Goal: Information Seeking & Learning: Learn about a topic

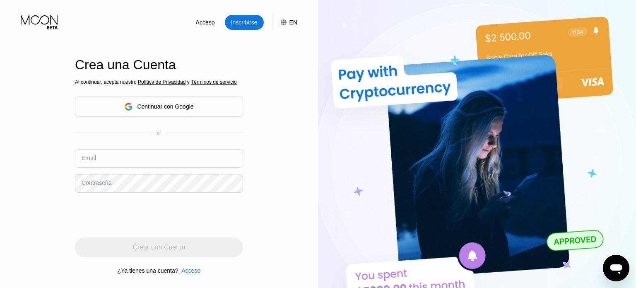
click at [498, 158] on img at bounding box center [477, 158] width 318 height 317
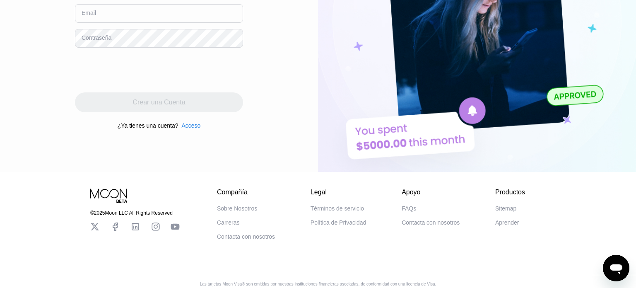
scroll to position [151, 0]
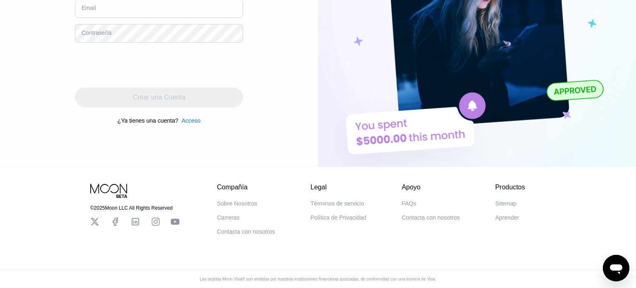
click at [346, 203] on div "Términos de servicio" at bounding box center [337, 203] width 53 height 7
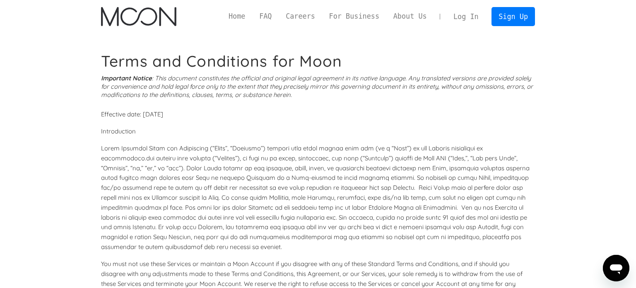
click at [636, 23] on div "Home FAQ Careers For Business About Us Log In Sign Up Home FAQ For Business Car…" at bounding box center [318, 16] width 636 height 33
click at [636, 15] on div "Home FAQ Careers For Business About Us Log In Sign Up Home FAQ For Business Car…" at bounding box center [318, 16] width 636 height 33
drag, startPoint x: 636, startPoint y: 106, endPoint x: 636, endPoint y: 150, distance: 43.5
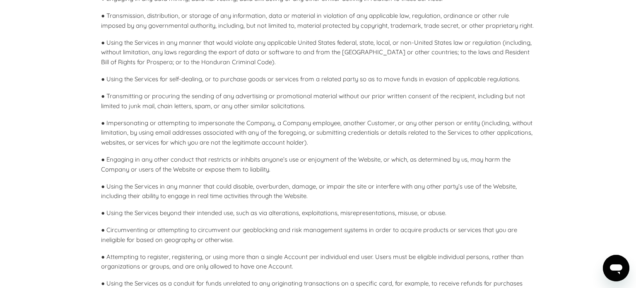
scroll to position [1011, 0]
drag, startPoint x: 230, startPoint y: 201, endPoint x: 373, endPoint y: 200, distance: 143.4
click at [372, 200] on p "● Using the Services in any manner that could disable, overburden, damage, or i…" at bounding box center [318, 191] width 434 height 20
click at [373, 200] on p "● Using the Services in any manner that could disable, overburden, damage, or i…" at bounding box center [318, 191] width 434 height 20
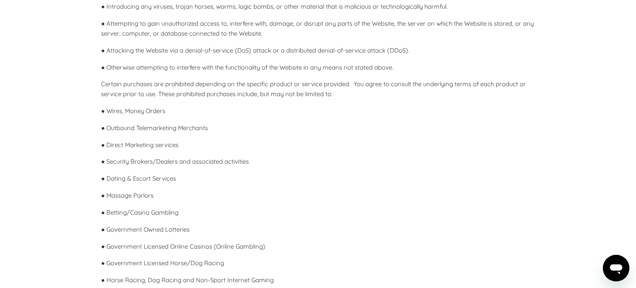
scroll to position [1614, 0]
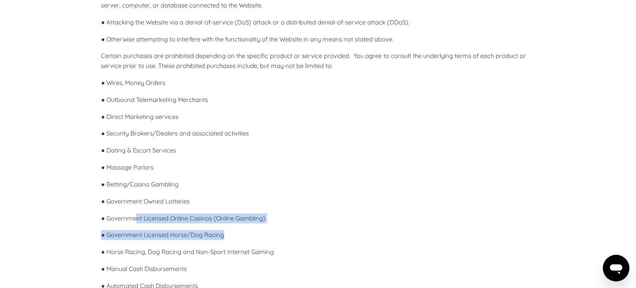
drag, startPoint x: 139, startPoint y: 230, endPoint x: 263, endPoint y: 236, distance: 123.6
drag, startPoint x: 164, startPoint y: 222, endPoint x: 267, endPoint y: 234, distance: 104.0
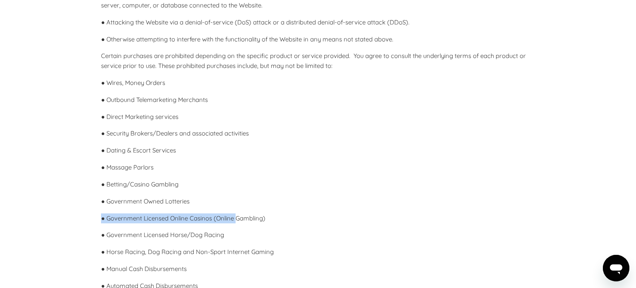
drag, startPoint x: 94, startPoint y: 225, endPoint x: 237, endPoint y: 228, distance: 142.6
click at [237, 223] on p "● Government Licensed Online Casinos (Online Gambling)" at bounding box center [318, 218] width 434 height 10
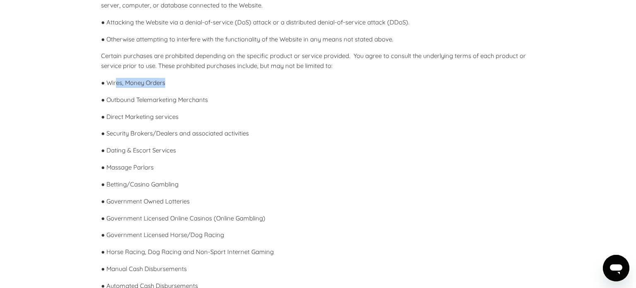
drag, startPoint x: 117, startPoint y: 88, endPoint x: 305, endPoint y: 85, distance: 187.7
click at [261, 88] on p "● Wires, Money Orders" at bounding box center [318, 83] width 434 height 10
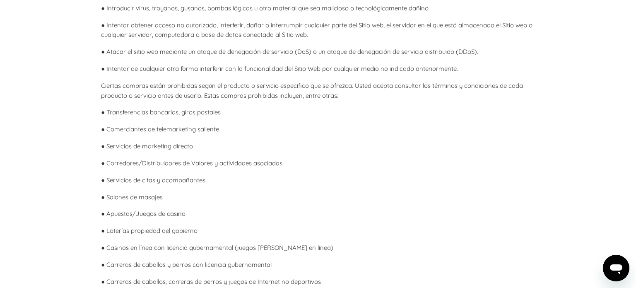
scroll to position [1644, 0]
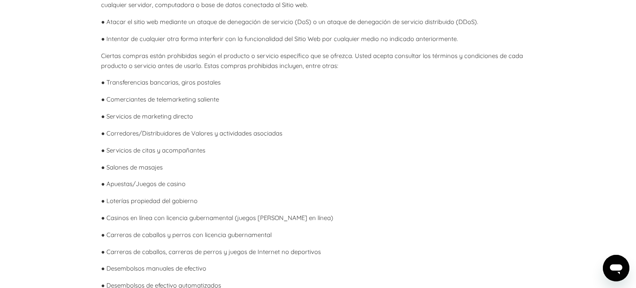
drag, startPoint x: 108, startPoint y: 63, endPoint x: 252, endPoint y: 65, distance: 144.2
click at [252, 65] on font "Ciertas compras están prohibidas según el producto o servicio específico que se…" at bounding box center [312, 61] width 422 height 18
drag, startPoint x: 183, startPoint y: 65, endPoint x: 295, endPoint y: 65, distance: 112.7
click at [295, 65] on font "Ciertas compras están prohibidas según el producto o servicio específico que se…" at bounding box center [312, 61] width 422 height 18
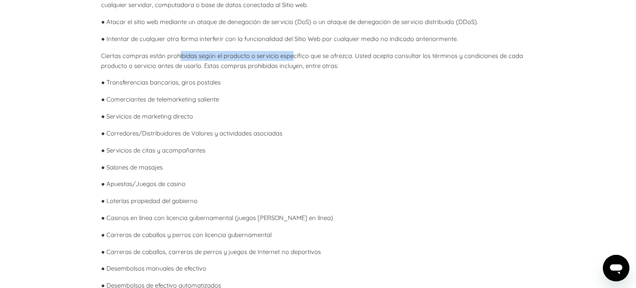
click at [295, 65] on font "Ciertas compras están prohibidas según el producto o servicio específico que se…" at bounding box center [312, 61] width 422 height 18
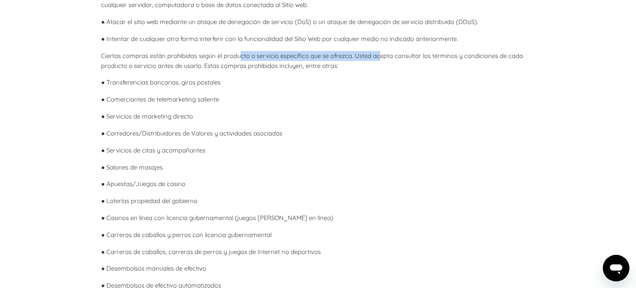
drag, startPoint x: 240, startPoint y: 62, endPoint x: 381, endPoint y: 65, distance: 141.3
click at [381, 65] on font "Ciertas compras están prohibidas según el producto o servicio específico que se…" at bounding box center [312, 61] width 422 height 18
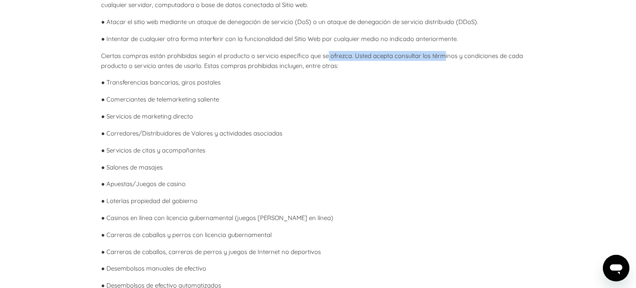
drag, startPoint x: 330, startPoint y: 65, endPoint x: 448, endPoint y: 68, distance: 117.7
click at [448, 68] on font "Ciertas compras están prohibidas según el producto o servicio específico que se…" at bounding box center [312, 61] width 422 height 18
drag, startPoint x: 360, startPoint y: 69, endPoint x: 447, endPoint y: 69, distance: 87.4
click at [447, 69] on p "Ciertas compras están prohibidas según el producto o servicio específico que se…" at bounding box center [318, 61] width 434 height 20
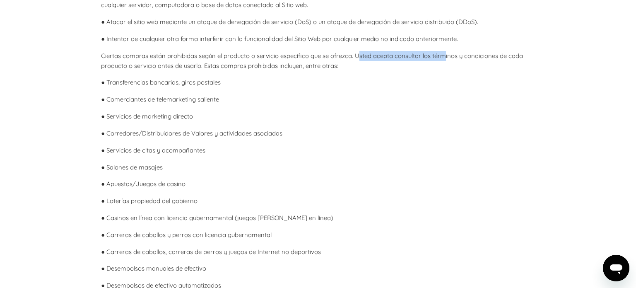
click at [447, 69] on p "Ciertas compras están prohibidas según el producto o servicio específico que se…" at bounding box center [318, 61] width 434 height 20
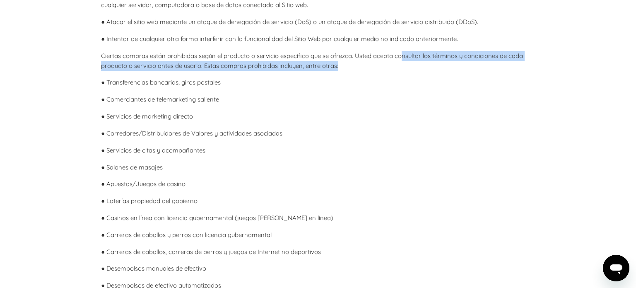
drag, startPoint x: 402, startPoint y: 69, endPoint x: 491, endPoint y: 72, distance: 88.7
click at [491, 71] on p "Ciertas compras están prohibidas según el producto o servicio específico que se…" at bounding box center [318, 61] width 434 height 20
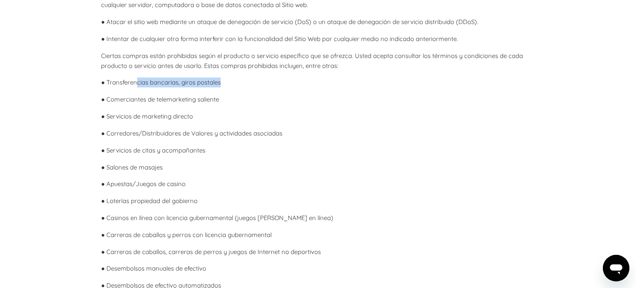
drag, startPoint x: 137, startPoint y: 92, endPoint x: 249, endPoint y: 92, distance: 111.4
click at [249, 87] on p "● Transferencias bancarias, giros postales" at bounding box center [318, 82] width 434 height 10
drag, startPoint x: 249, startPoint y: 92, endPoint x: 268, endPoint y: 78, distance: 24.0
click at [249, 87] on p "● Transferencias bancarias, giros postales" at bounding box center [318, 82] width 434 height 10
drag, startPoint x: 129, startPoint y: 94, endPoint x: 215, endPoint y: 95, distance: 85.8
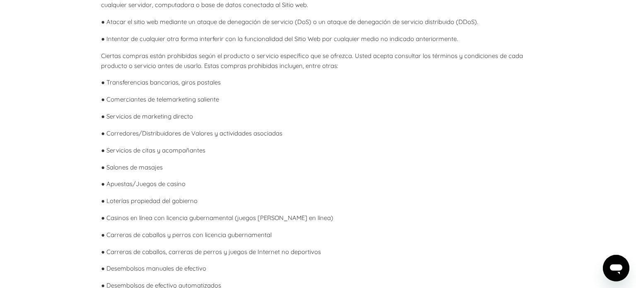
click at [215, 86] on font "● Transferencias bancarias, giros postales" at bounding box center [161, 82] width 120 height 8
drag, startPoint x: 165, startPoint y: 93, endPoint x: 221, endPoint y: 93, distance: 55.9
click at [221, 87] on p "● Transferencias bancarias, giros postales" at bounding box center [318, 82] width 434 height 10
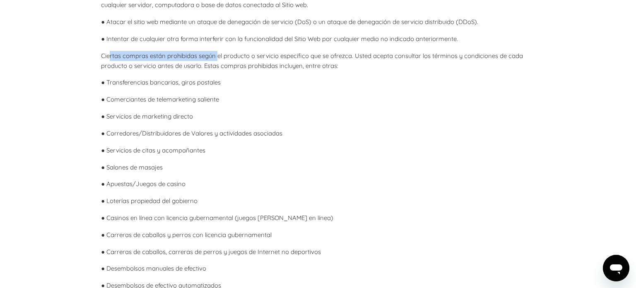
drag, startPoint x: 109, startPoint y: 63, endPoint x: 225, endPoint y: 63, distance: 116.0
click at [225, 63] on font "Ciertas compras están prohibidas según el producto o servicio específico que se…" at bounding box center [312, 61] width 422 height 18
drag, startPoint x: 141, startPoint y: 100, endPoint x: 276, endPoint y: 104, distance: 134.3
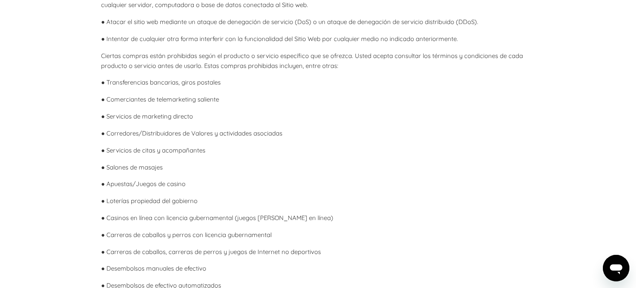
click at [276, 104] on p "● Comerciantes de telemarketing saliente" at bounding box center [318, 99] width 434 height 10
drag, startPoint x: 250, startPoint y: 109, endPoint x: 257, endPoint y: 109, distance: 6.6
click at [257, 104] on p "● Comerciantes de telemarketing saliente" at bounding box center [318, 99] width 434 height 10
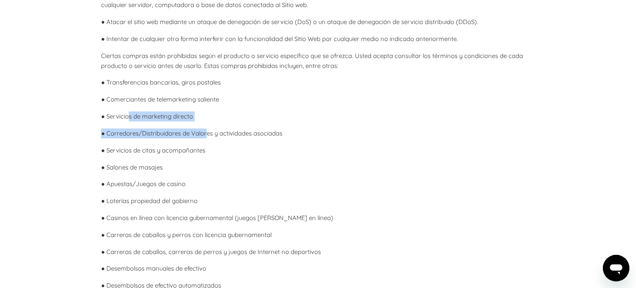
drag, startPoint x: 132, startPoint y: 125, endPoint x: 207, endPoint y: 131, distance: 75.3
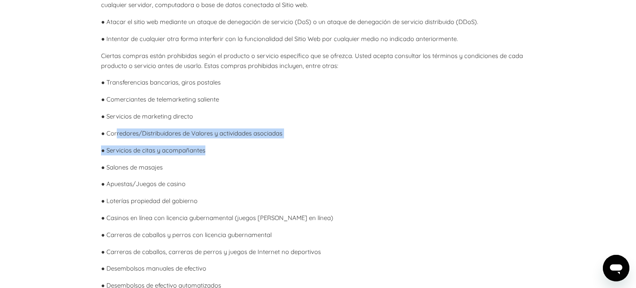
drag, startPoint x: 118, startPoint y: 145, endPoint x: 218, endPoint y: 149, distance: 99.9
drag, startPoint x: 201, startPoint y: 147, endPoint x: 280, endPoint y: 153, distance: 79.4
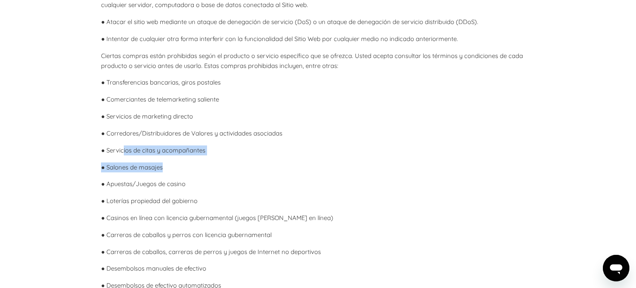
drag, startPoint x: 124, startPoint y: 160, endPoint x: 228, endPoint y: 170, distance: 104.0
drag, startPoint x: 136, startPoint y: 155, endPoint x: 205, endPoint y: 164, distance: 68.9
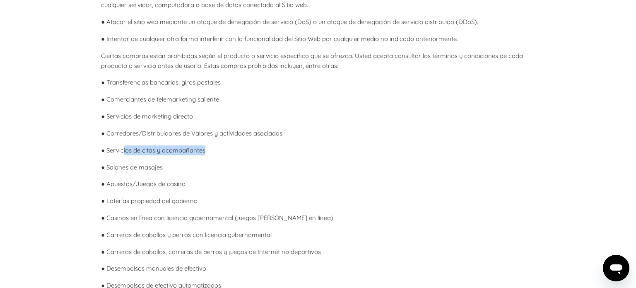
click at [205, 155] on p "● Servicios de citas y acompañantes" at bounding box center [318, 150] width 434 height 10
drag, startPoint x: 122, startPoint y: 182, endPoint x: 188, endPoint y: 180, distance: 66.3
click at [188, 172] on p "● Salones de masajes" at bounding box center [318, 167] width 434 height 10
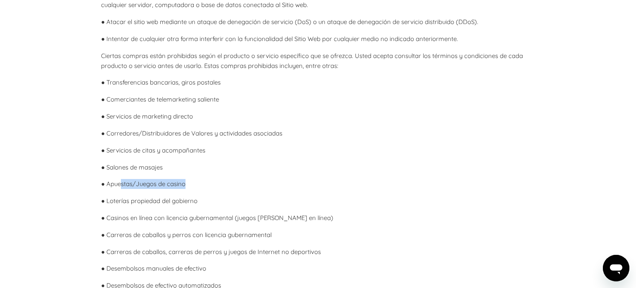
drag, startPoint x: 120, startPoint y: 195, endPoint x: 206, endPoint y: 195, distance: 85.8
click at [206, 189] on p "● Apuestas/Juegos de casino" at bounding box center [318, 184] width 434 height 10
drag, startPoint x: 121, startPoint y: 193, endPoint x: 200, endPoint y: 199, distance: 78.9
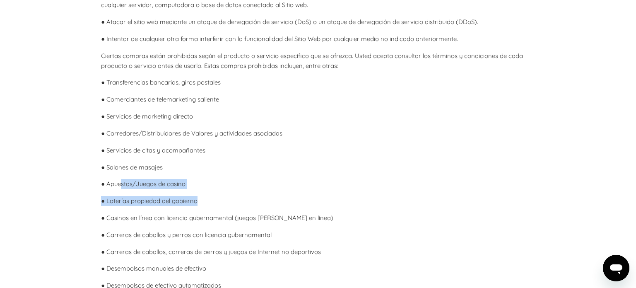
drag, startPoint x: 106, startPoint y: 192, endPoint x: 193, endPoint y: 195, distance: 86.6
click at [193, 189] on p "● Apuestas/Juegos de casino" at bounding box center [318, 184] width 434 height 10
drag, startPoint x: 149, startPoint y: 212, endPoint x: 226, endPoint y: 213, distance: 77.5
click at [226, 206] on p "● Loterías propiedad del gobierno" at bounding box center [318, 201] width 434 height 10
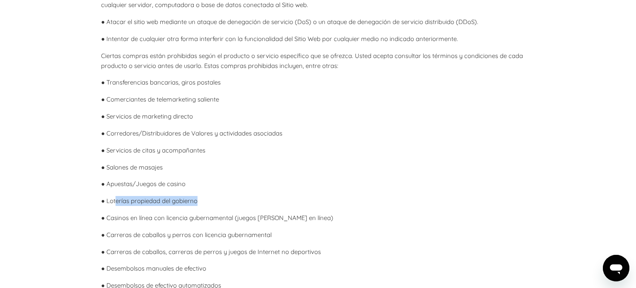
click at [226, 206] on p "● Loterías propiedad del gobierno" at bounding box center [318, 201] width 434 height 10
drag, startPoint x: 105, startPoint y: 212, endPoint x: 226, endPoint y: 213, distance: 121.4
click at [226, 206] on p "● Loterías propiedad del gobierno" at bounding box center [318, 201] width 434 height 10
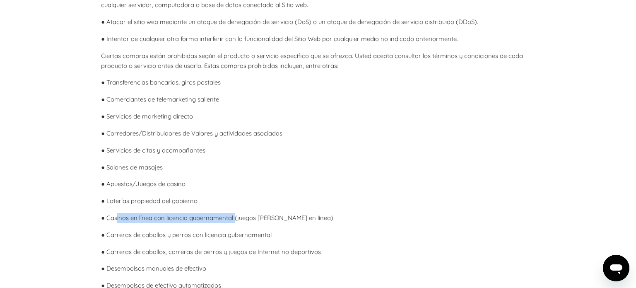
drag, startPoint x: 222, startPoint y: 225, endPoint x: 235, endPoint y: 224, distance: 13.3
click at [235, 222] on font "● Casinos en línea con licencia gubernamental (juegos de azar en línea)" at bounding box center [217, 218] width 232 height 8
drag
click at [278, 222] on font "● Casinos en línea con licencia gubernamental (juegos de azar en línea)" at bounding box center [217, 218] width 232 height 8
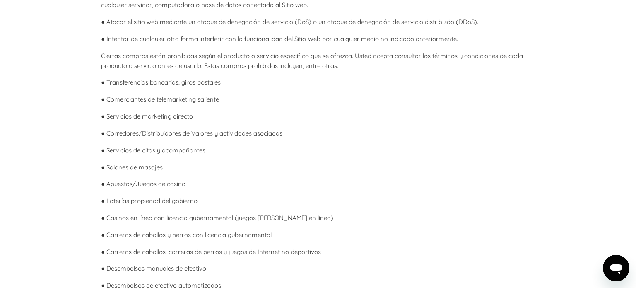
click at [280, 222] on font "● Casinos en línea con licencia gubernamental (juegos de azar en línea)" at bounding box center [217, 218] width 232 height 8
click at [319, 206] on p "● Loterías propiedad del gobierno" at bounding box center [318, 201] width 434 height 10
click at [308, 223] on p "● Casinos en línea con licencia gubernamental (juegos de azar en línea)" at bounding box center [318, 218] width 434 height 10
click at [248, 239] on font "● Carreras de caballos y perros con licencia gubernamental" at bounding box center [186, 235] width 171 height 8
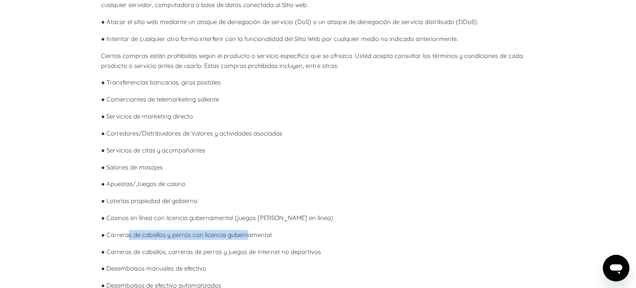
click at [248, 239] on font "● Carreras de caballos y perros con licencia gubernamental" at bounding box center [186, 235] width 171 height 8
click at [226, 239] on font "● Carreras de caballos y perros con licencia gubernamental" at bounding box center [186, 235] width 171 height 8
click at [282, 240] on p "● Carreras de caballos y perros con licencia gubernamental" at bounding box center [318, 235] width 434 height 10
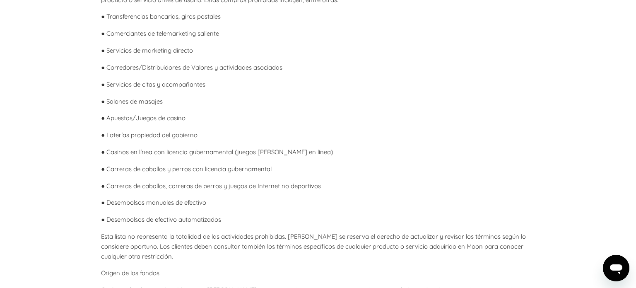
scroll to position [1710, 0]
click at [232, 207] on p "● Desembolsos manuales de efectivo" at bounding box center [318, 202] width 434 height 10
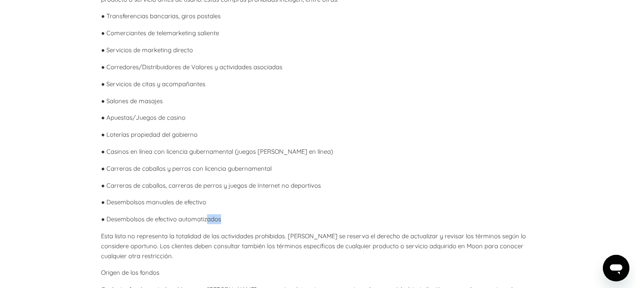
click at [272, 224] on p "● Desembolsos de efectivo automatizados" at bounding box center [318, 219] width 434 height 10
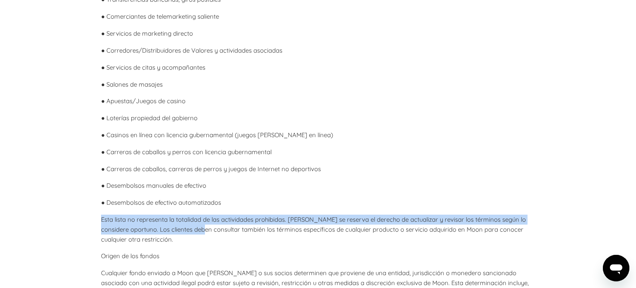
click at [203, 236] on font "Esta lista no representa la totalidad de las actividades prohibidas. Moon se re…" at bounding box center [313, 229] width 425 height 28
click at [256, 229] on font "Esta lista no representa la totalidad de las actividades prohibidas. Moon se re…" at bounding box center [313, 229] width 425 height 28
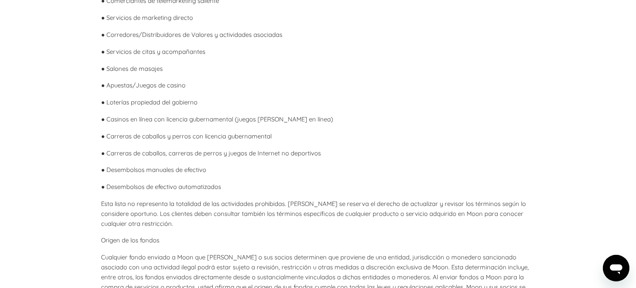
scroll to position [1743, 0]
drag, startPoint x: 126, startPoint y: 249, endPoint x: 210, endPoint y: 248, distance: 84.9
click at [210, 244] on p "Origen de los fondos" at bounding box center [318, 239] width 434 height 10
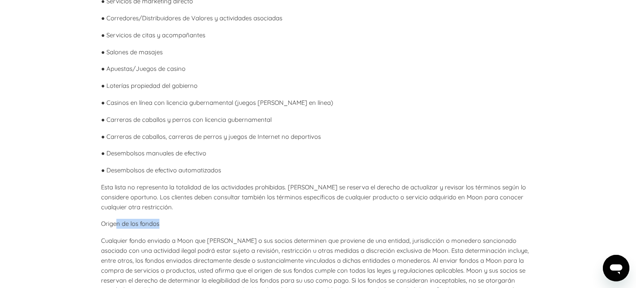
scroll to position [1760, 0]
drag, startPoint x: 155, startPoint y: 250, endPoint x: 223, endPoint y: 250, distance: 67.9
click at [223, 250] on font "Cualquier fondo enviado a Moon que Moon o sus socios determinen que proviene de…" at bounding box center [315, 269] width 428 height 67
drag, startPoint x: 191, startPoint y: 250, endPoint x: 281, endPoint y: 254, distance: 89.6
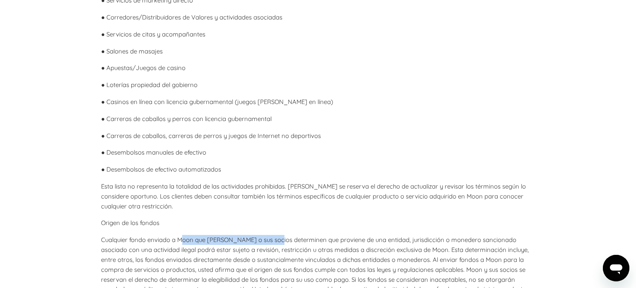
click at [281, 254] on p "Cualquier fondo enviado a Moon que Moon o sus socios determinen que proviene de…" at bounding box center [318, 269] width 434 height 69
drag, startPoint x: 242, startPoint y: 251, endPoint x: 323, endPoint y: 251, distance: 81.2
click at [323, 251] on font "Cualquier fondo enviado a Moon que Moon o sus socios determinen que proviene de…" at bounding box center [315, 269] width 428 height 67
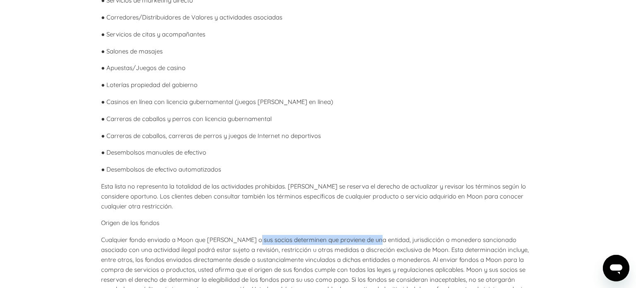
drag, startPoint x: 255, startPoint y: 247, endPoint x: 377, endPoint y: 247, distance: 121.8
click at [377, 247] on font "Cualquier fondo enviado a Moon que Moon o sus socios determinen que proviene de…" at bounding box center [315, 269] width 428 height 67
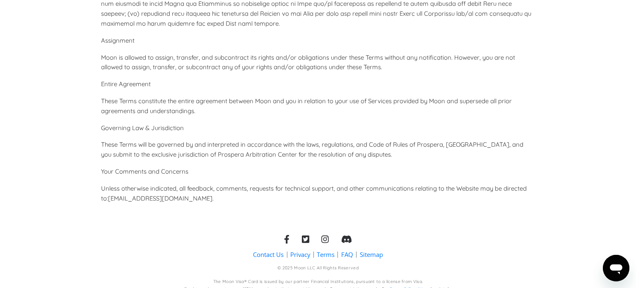
scroll to position [3931, 0]
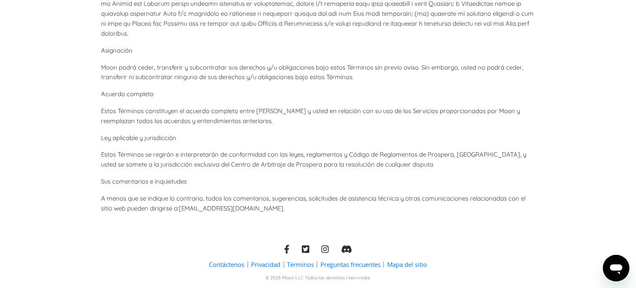
drag, startPoint x: 172, startPoint y: 182, endPoint x: 247, endPoint y: 188, distance: 74.4
click at [247, 193] on p "A menos que se indique lo contrario, todos los comentarios, sugerencias, solici…" at bounding box center [318, 203] width 434 height 20
click at [247, 204] on font "[EMAIL_ADDRESS][DOMAIN_NAME]" at bounding box center [231, 208] width 104 height 8
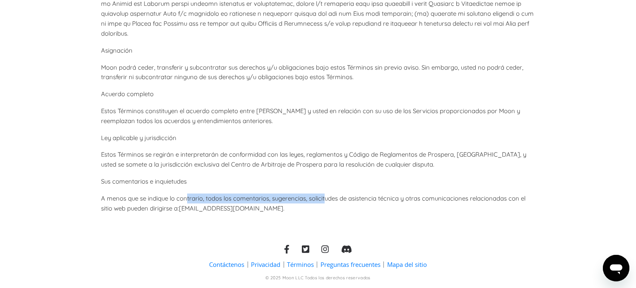
drag, startPoint x: 189, startPoint y: 181, endPoint x: 326, endPoint y: 180, distance: 137.1
click at [326, 194] on font "A menos que se indique lo contrario, todos los comentarios, sugerencias, solici…" at bounding box center [313, 203] width 425 height 18
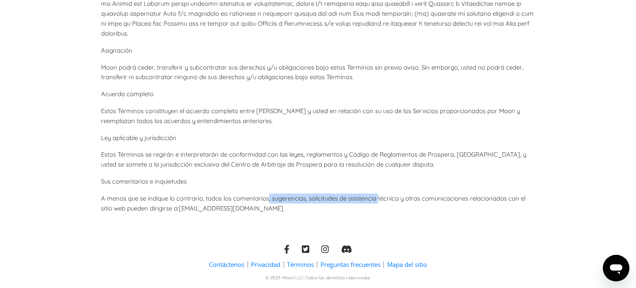
drag, startPoint x: 270, startPoint y: 174, endPoint x: 379, endPoint y: 179, distance: 109.5
click at [379, 194] on font "A menos que se indique lo contrario, todos los comentarios, sugerencias, solici…" at bounding box center [313, 203] width 425 height 18
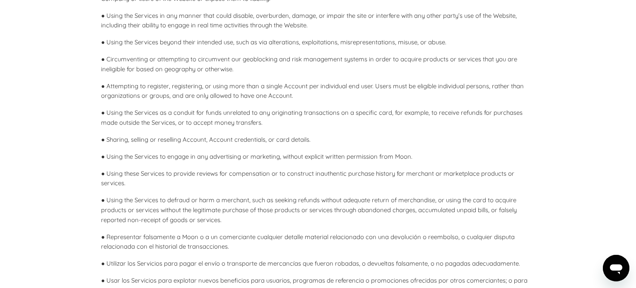
scroll to position [0, 0]
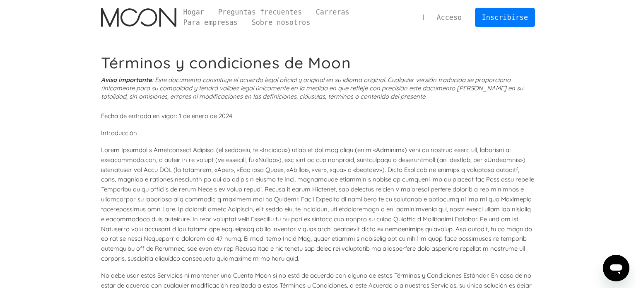
click at [108, 8] on img "hogar" at bounding box center [138, 17] width 75 height 19
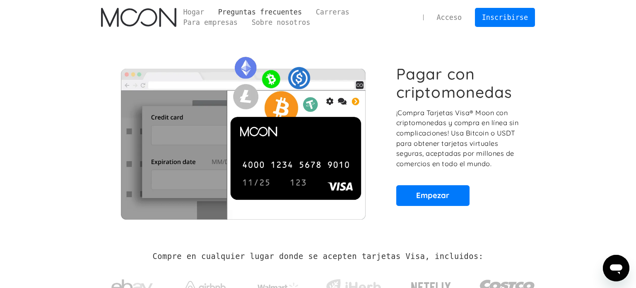
click at [239, 15] on font "Preguntas frecuentes" at bounding box center [260, 12] width 84 height 8
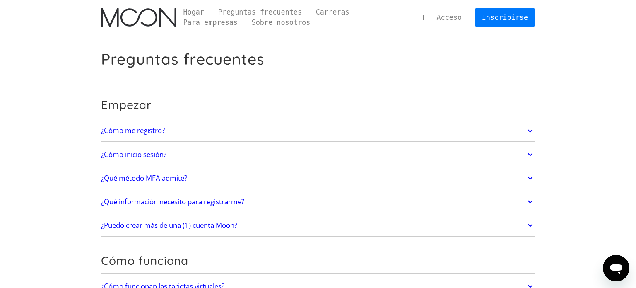
click at [636, 26] on div "Hogar Preguntas frecuentes Carreras Para empresas Sobre nosotros Acceso Inscrib…" at bounding box center [318, 17] width 636 height 35
click at [262, 205] on link "¿Qué información necesito para registrarme?" at bounding box center [318, 201] width 434 height 17
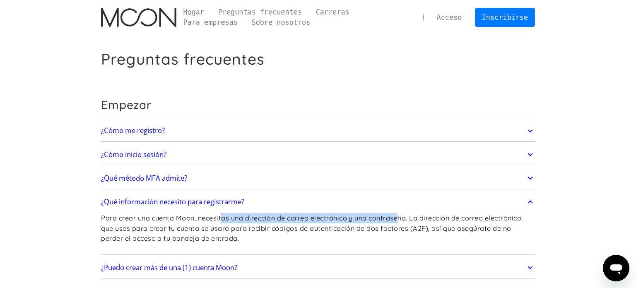
drag, startPoint x: 222, startPoint y: 216, endPoint x: 404, endPoint y: 215, distance: 181.1
click at [404, 215] on font "Para crear una cuenta Moon, necesitas una dirección de correo electrónico y una…" at bounding box center [311, 228] width 421 height 29
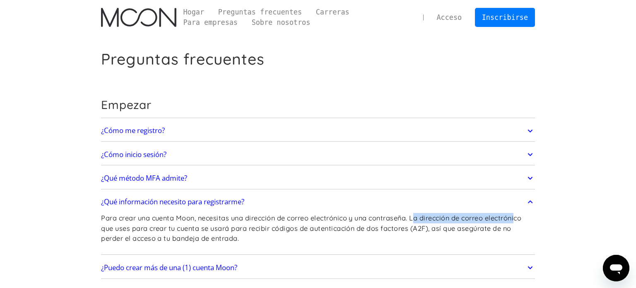
drag, startPoint x: 418, startPoint y: 219, endPoint x: 520, endPoint y: 215, distance: 102.0
click at [520, 215] on font "Para crear una cuenta Moon, necesitas una dirección de correo electrónico y una…" at bounding box center [311, 228] width 421 height 29
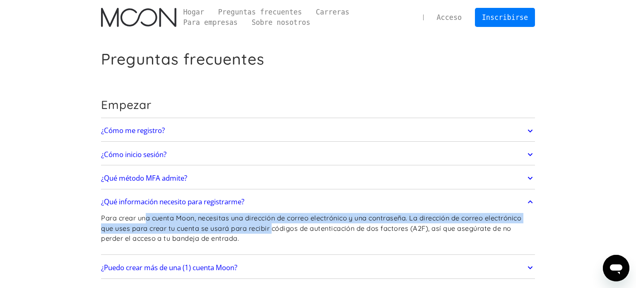
drag, startPoint x: 147, startPoint y: 220, endPoint x: 276, endPoint y: 225, distance: 129.8
click at [276, 225] on font "Para crear una cuenta Moon, necesitas una dirección de correo electrónico y una…" at bounding box center [311, 228] width 421 height 29
drag, startPoint x: 215, startPoint y: 222, endPoint x: 347, endPoint y: 226, distance: 131.8
click at [347, 226] on p "Para crear una cuenta Moon, necesitas una dirección de correo electrónico y una…" at bounding box center [318, 228] width 434 height 31
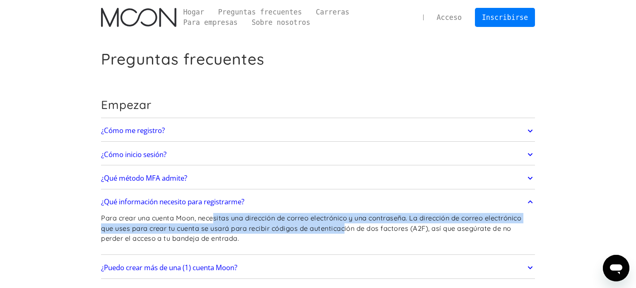
click at [347, 226] on font "Para crear una cuenta Moon, necesitas una dirección de correo electrónico y una…" at bounding box center [311, 228] width 421 height 29
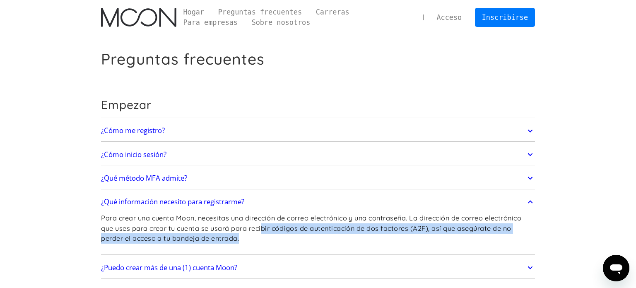
drag, startPoint x: 265, startPoint y: 231, endPoint x: 369, endPoint y: 235, distance: 104.1
click at [369, 235] on p "Para crear una cuenta Moon, necesitas una dirección de correo electrónico y una…" at bounding box center [318, 228] width 434 height 31
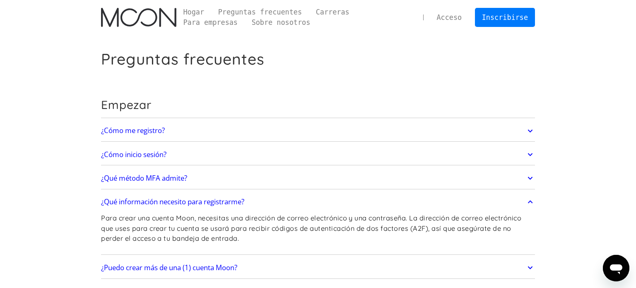
click at [530, 202] on icon at bounding box center [531, 201] width 10 height 15
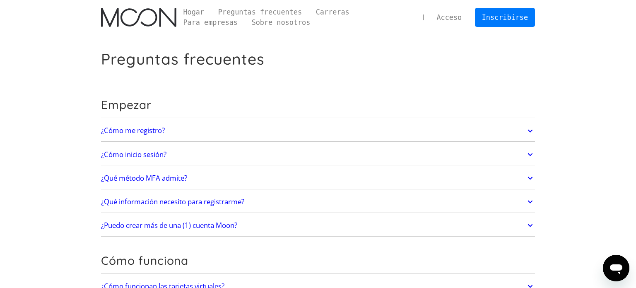
click at [287, 226] on link "¿Puedo crear más de una (1) cuenta Moon?" at bounding box center [318, 225] width 434 height 17
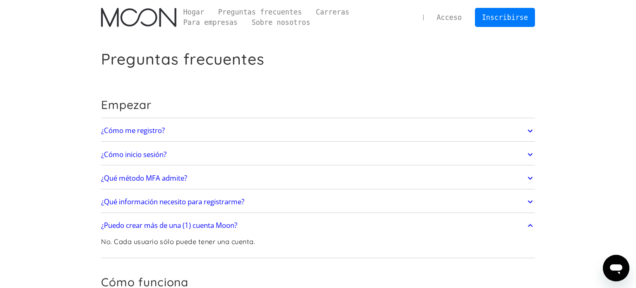
click at [287, 226] on link "¿Puedo crear más de una (1) cuenta Moon?" at bounding box center [318, 225] width 434 height 17
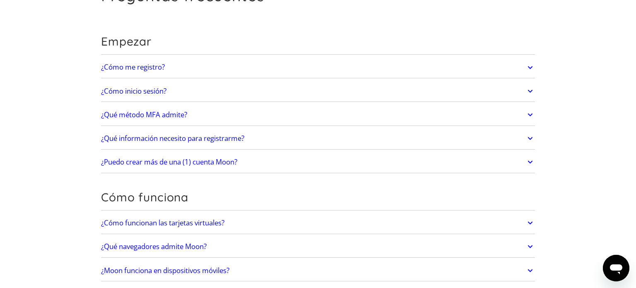
scroll to position [107, 0]
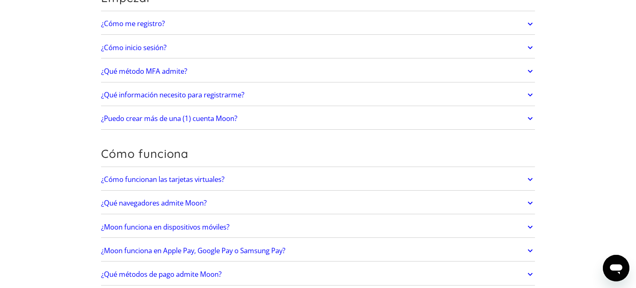
click at [201, 179] on font "¿Cómo funcionan las tarjetas virtuales?" at bounding box center [162, 179] width 123 height 10
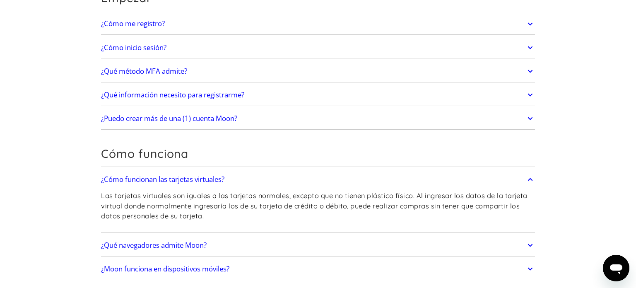
click at [201, 179] on font "¿Cómo funcionan las tarjetas virtuales?" at bounding box center [162, 179] width 123 height 10
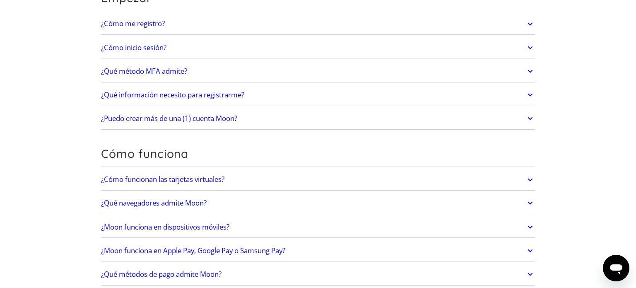
click at [183, 204] on font "¿Qué navegadores admite Moon?" at bounding box center [154, 203] width 106 height 10
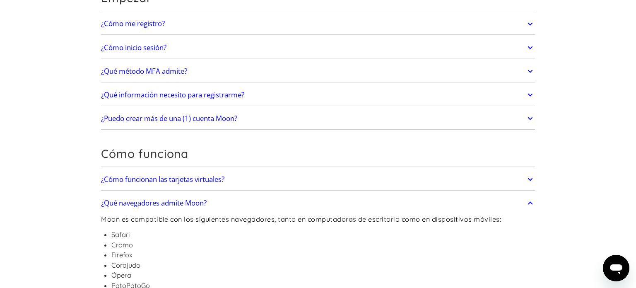
click at [183, 204] on font "¿Qué navegadores admite Moon?" at bounding box center [154, 203] width 106 height 10
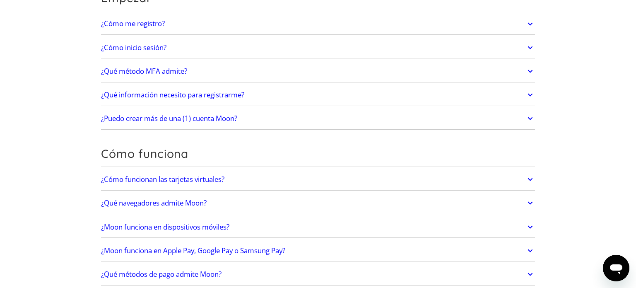
click at [253, 247] on font "¿Moon funciona en Apple Pay, Google Pay o Samsung Pay?" at bounding box center [193, 251] width 184 height 10
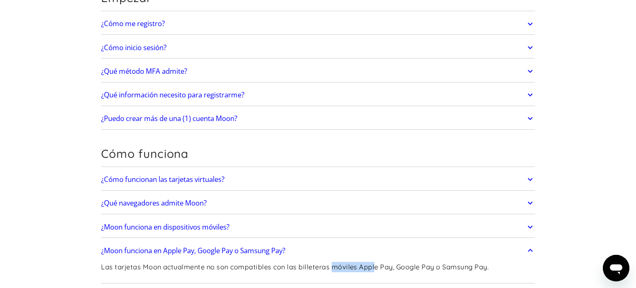
drag, startPoint x: 331, startPoint y: 265, endPoint x: 374, endPoint y: 266, distance: 42.7
click at [374, 266] on font "Las tarjetas Moon actualmente no son compatibles con las billeteras móviles App…" at bounding box center [295, 267] width 388 height 8
drag, startPoint x: 133, startPoint y: 266, endPoint x: 237, endPoint y: 269, distance: 104.0
click at [237, 269] on font "Las tarjetas Moon actualmente no son compatibles con las billeteras móviles App…" at bounding box center [295, 267] width 388 height 8
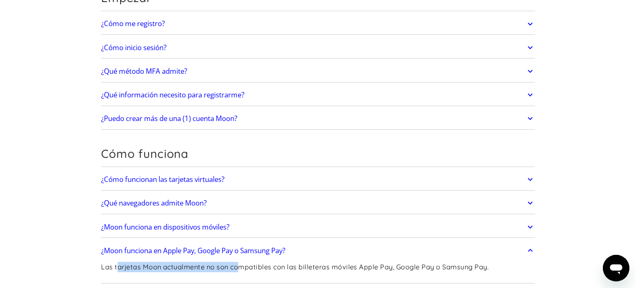
click at [237, 269] on font "Las tarjetas Moon actualmente no son compatibles con las billeteras móviles App…" at bounding box center [295, 267] width 388 height 8
drag, startPoint x: 201, startPoint y: 264, endPoint x: 289, endPoint y: 274, distance: 88.8
click at [289, 274] on div "Las tarjetas Moon actualmente no son compatibles con las billeteras móviles App…" at bounding box center [295, 270] width 388 height 22
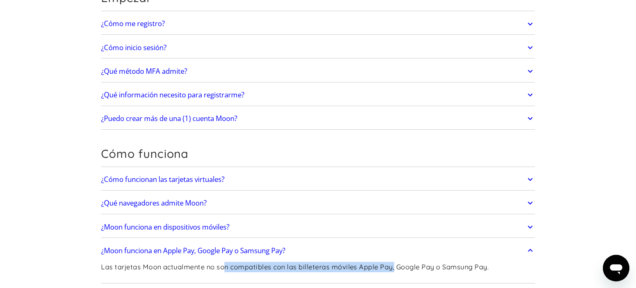
drag, startPoint x: 376, startPoint y: 264, endPoint x: 396, endPoint y: 265, distance: 19.9
click at [396, 265] on font "Las tarjetas Moon actualmente no son compatibles con las billeteras móviles App…" at bounding box center [295, 267] width 388 height 8
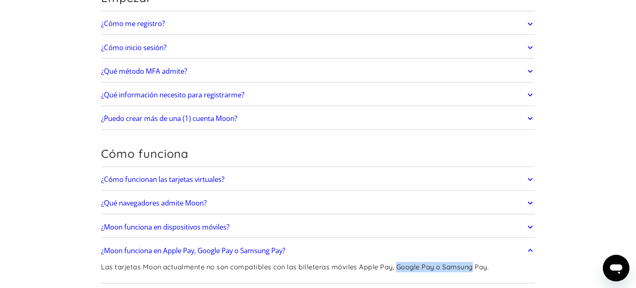
drag, startPoint x: 396, startPoint y: 265, endPoint x: 453, endPoint y: 266, distance: 57.6
click at [453, 266] on font "Las tarjetas Moon actualmente no son compatibles con las billeteras móviles App…" at bounding box center [295, 267] width 388 height 8
click at [346, 263] on font "Las tarjetas Moon actualmente no son compatibles con las billeteras móviles App…" at bounding box center [295, 267] width 388 height 8
drag, startPoint x: 386, startPoint y: 267, endPoint x: 456, endPoint y: 271, distance: 69.7
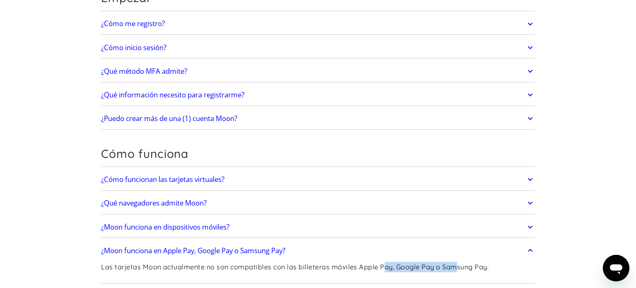
click at [456, 271] on p "Las tarjetas Moon actualmente no son compatibles con las billeteras móviles App…" at bounding box center [295, 267] width 388 height 10
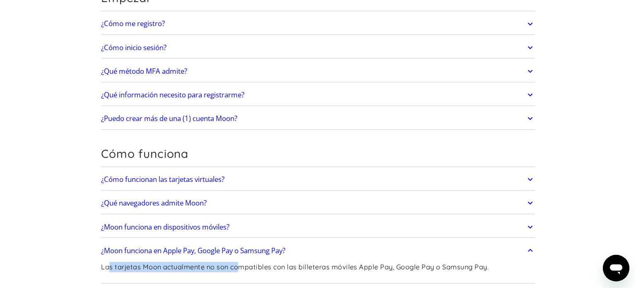
drag, startPoint x: 165, startPoint y: 264, endPoint x: 241, endPoint y: 266, distance: 75.8
click at [241, 266] on font "Las tarjetas Moon actualmente no son compatibles con las billeteras móviles App…" at bounding box center [295, 267] width 388 height 8
click at [240, 266] on font "Las tarjetas Moon actualmente no son compatibles con las billeteras móviles App…" at bounding box center [295, 267] width 388 height 8
drag, startPoint x: 289, startPoint y: 266, endPoint x: 330, endPoint y: 266, distance: 41.0
click at [329, 266] on font "Las tarjetas Moon actualmente no son compatibles con las billeteras móviles App…" at bounding box center [295, 267] width 388 height 8
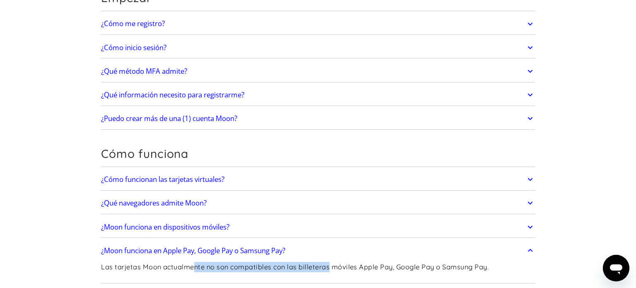
click at [330, 266] on font "Las tarjetas Moon actualmente no son compatibles con las billeteras móviles App…" at bounding box center [295, 267] width 388 height 8
drag, startPoint x: 277, startPoint y: 265, endPoint x: 385, endPoint y: 265, distance: 107.7
click at [385, 265] on font "Las tarjetas Moon actualmente no son compatibles con las billeteras móviles App…" at bounding box center [295, 267] width 388 height 8
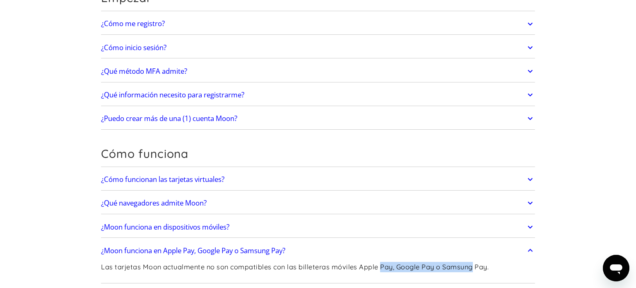
drag, startPoint x: 384, startPoint y: 265, endPoint x: 463, endPoint y: 263, distance: 78.7
click at [463, 263] on font "Las tarjetas Moon actualmente no son compatibles con las billeteras móviles App…" at bounding box center [295, 267] width 388 height 8
click at [460, 263] on font "Las tarjetas Moon actualmente no son compatibles con las billeteras móviles App…" at bounding box center [295, 267] width 388 height 8
drag, startPoint x: 444, startPoint y: 268, endPoint x: 519, endPoint y: 268, distance: 75.0
click at [519, 268] on div "Las tarjetas Moon actualmente no son compatibles con las billeteras móviles App…" at bounding box center [318, 270] width 434 height 22
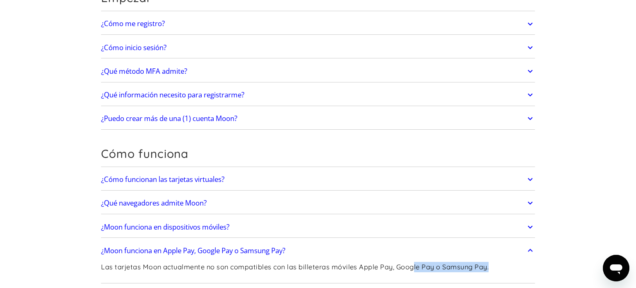
click at [530, 250] on icon at bounding box center [531, 250] width 10 height 15
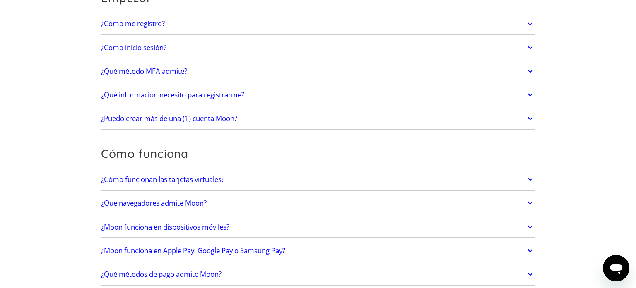
click at [248, 276] on link "¿Qué métodos de pago admite Moon?" at bounding box center [318, 274] width 434 height 17
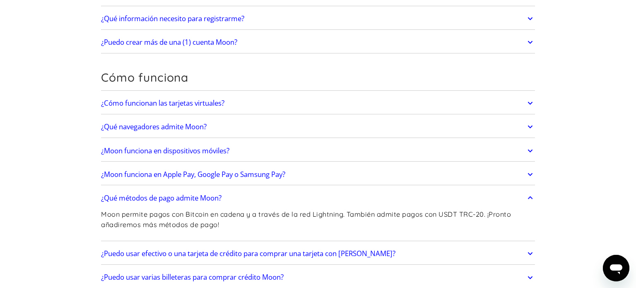
scroll to position [206, 0]
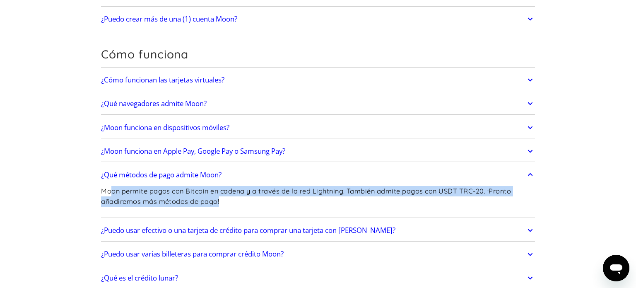
drag, startPoint x: 110, startPoint y: 193, endPoint x: 273, endPoint y: 198, distance: 163.3
click at [273, 198] on p "Moon permite pagos con Bitcoin en cadena y a través de la red Lightning. Tambié…" at bounding box center [318, 196] width 434 height 20
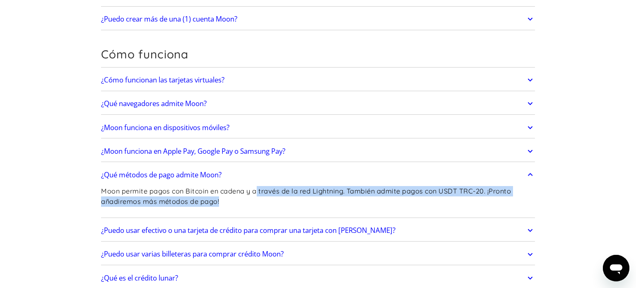
drag, startPoint x: 270, startPoint y: 191, endPoint x: 384, endPoint y: 196, distance: 114.0
click at [384, 196] on p "Moon permite pagos con Bitcoin en cadena y a través de la red Lightning. Tambié…" at bounding box center [318, 196] width 434 height 20
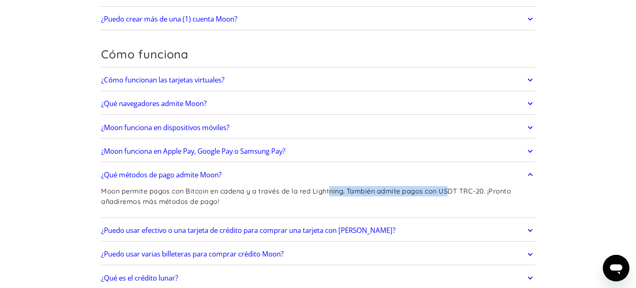
drag, startPoint x: 331, startPoint y: 188, endPoint x: 450, endPoint y: 192, distance: 118.6
click at [450, 192] on font "Moon permite pagos con Bitcoin en cadena y a través de la red Lightning. Tambié…" at bounding box center [306, 196] width 410 height 19
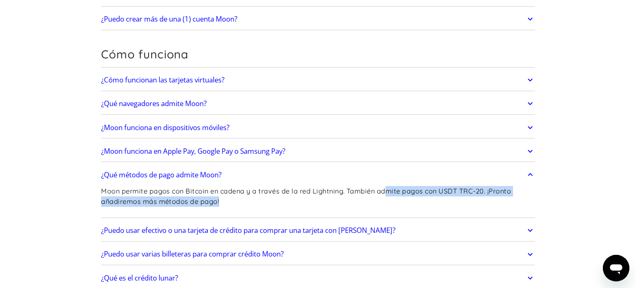
drag, startPoint x: 389, startPoint y: 192, endPoint x: 475, endPoint y: 202, distance: 87.2
click at [475, 202] on p "Moon permite pagos con Bitcoin en cadena y a través de la red Lightning. Tambié…" at bounding box center [318, 196] width 434 height 20
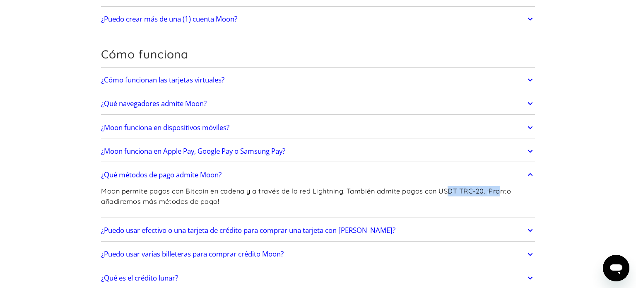
drag, startPoint x: 450, startPoint y: 191, endPoint x: 503, endPoint y: 191, distance: 53.0
click at [503, 191] on font "Moon permite pagos con Bitcoin en cadena y a través de la red Lightning. Tambié…" at bounding box center [306, 196] width 410 height 19
drag, startPoint x: 430, startPoint y: 189, endPoint x: 503, endPoint y: 191, distance: 73.4
click at [503, 191] on font "Moon permite pagos con Bitcoin en cadena y a través de la red Lightning. Tambié…" at bounding box center [306, 196] width 410 height 19
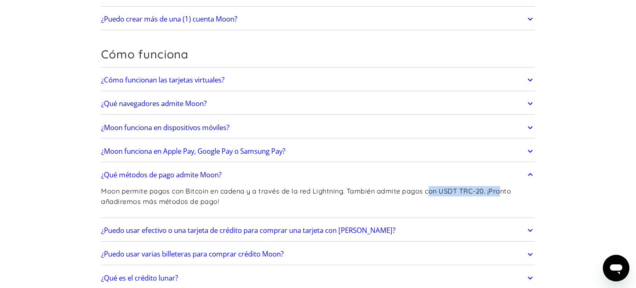
click at [503, 191] on font "Moon permite pagos con Bitcoin en cadena y a través de la red Lightning. Tambié…" at bounding box center [306, 196] width 410 height 19
drag, startPoint x: 192, startPoint y: 198, endPoint x: 257, endPoint y: 200, distance: 65.1
click at [257, 200] on p "Moon permite pagos con Bitcoin en cadena y a través de la red Lightning. Tambié…" at bounding box center [318, 196] width 434 height 20
click at [424, 173] on link "¿Qué métodos de pago admite Moon?" at bounding box center [318, 174] width 434 height 17
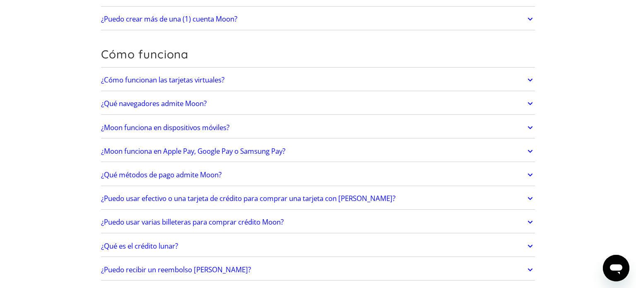
click at [239, 199] on font "¿Puedo usar efectivo o una tarjeta de crédito para comprar una tarjeta con [PER…" at bounding box center [248, 198] width 295 height 10
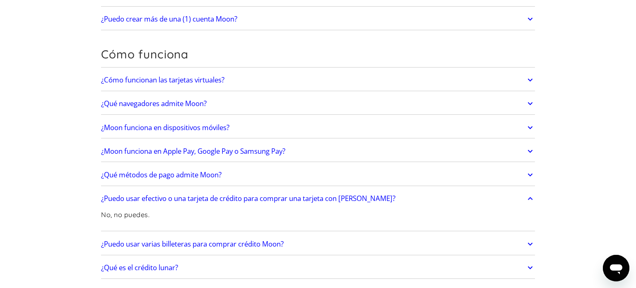
click at [239, 199] on font "¿Puedo usar efectivo o una tarjeta de crédito para comprar una tarjeta con [PER…" at bounding box center [248, 198] width 295 height 10
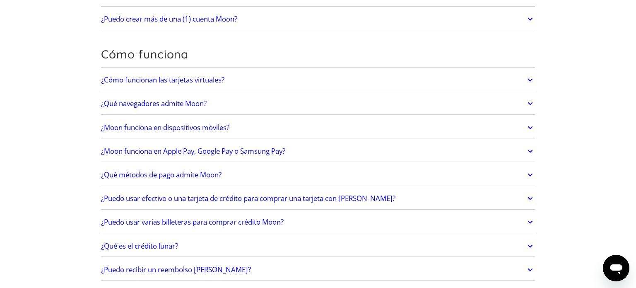
click at [233, 222] on font "¿Puedo usar varias billeteras para comprar crédito Moon?" at bounding box center [192, 222] width 183 height 10
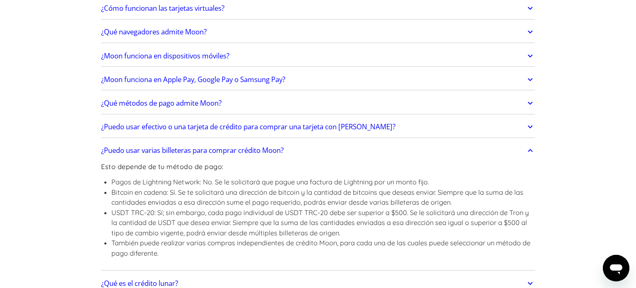
scroll to position [289, 0]
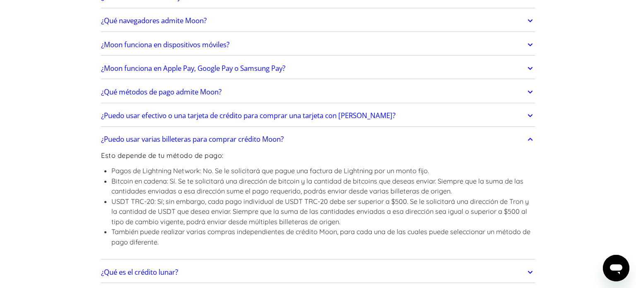
click at [229, 145] on link "¿Puedo usar varias billeteras para comprar crédito Moon?" at bounding box center [318, 139] width 434 height 17
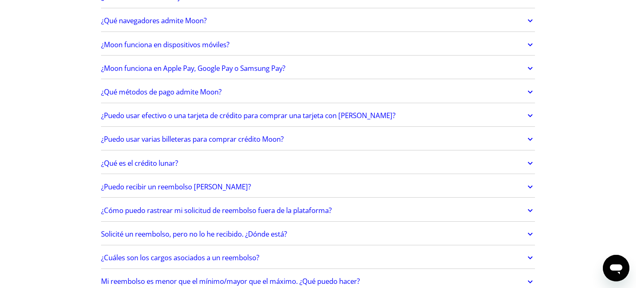
click at [169, 163] on font "¿Qué es el crédito lunar?" at bounding box center [139, 163] width 77 height 10
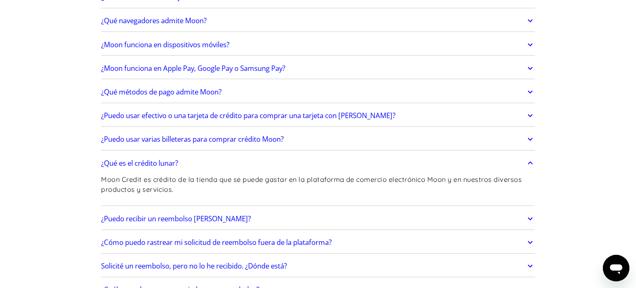
click at [169, 163] on font "¿Qué es el crédito lunar?" at bounding box center [139, 163] width 77 height 10
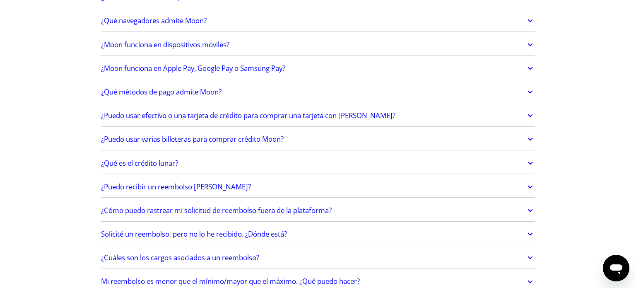
click at [210, 186] on font "¿Puedo recibir un reembolso de Moon?" at bounding box center [176, 187] width 150 height 10
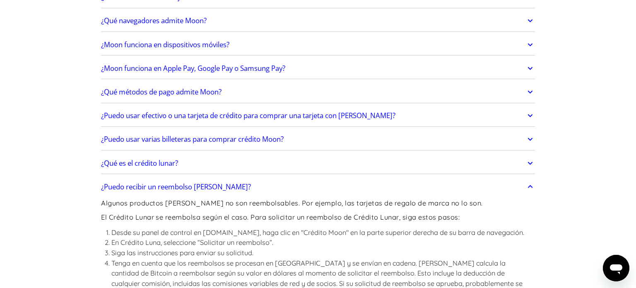
click at [210, 186] on font "¿Puedo recibir un reembolso de Moon?" at bounding box center [176, 187] width 150 height 10
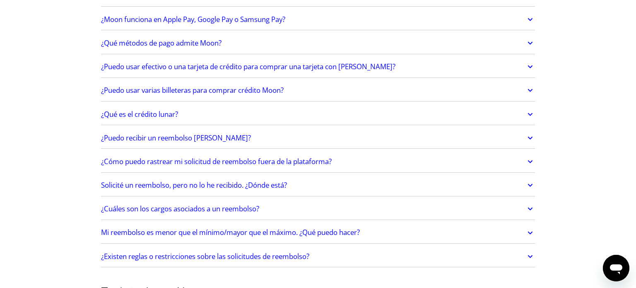
scroll to position [339, 0]
click at [211, 207] on font "¿Cuáles son los cargos asociados a un reembolso?" at bounding box center [180, 208] width 158 height 10
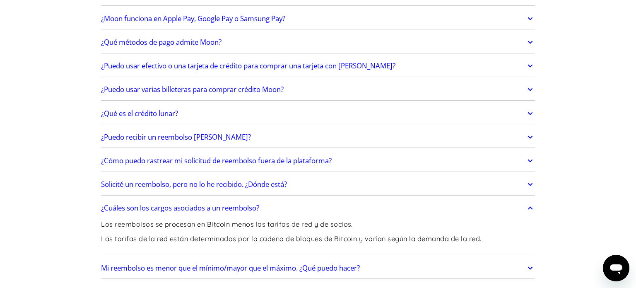
click at [211, 207] on font "¿Cuáles son los cargos asociados a un reembolso?" at bounding box center [180, 208] width 158 height 10
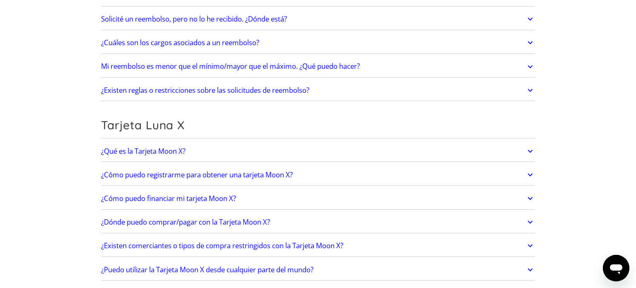
scroll to position [505, 0]
click at [181, 150] on font "¿Qué es la Tarjeta Moon X?" at bounding box center [143, 151] width 85 height 10
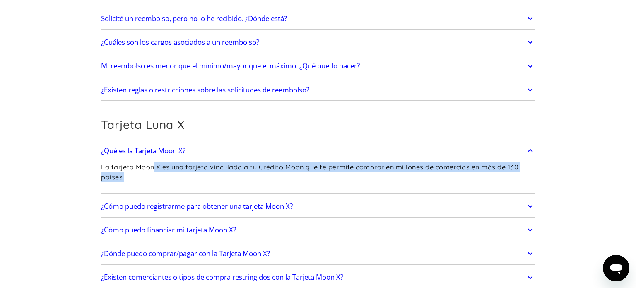
drag, startPoint x: 202, startPoint y: 167, endPoint x: 267, endPoint y: 172, distance: 65.3
click at [267, 172] on p "La tarjeta Moon X es una tarjeta vinculada a tu Crédito Moon que te permite com…" at bounding box center [318, 172] width 434 height 20
click at [256, 167] on font "La tarjeta Moon X es una tarjeta vinculada a tu Crédito Moon que te permite com…" at bounding box center [310, 172] width 418 height 19
drag, startPoint x: 256, startPoint y: 167, endPoint x: 395, endPoint y: 178, distance: 139.2
click at [395, 178] on p "La tarjeta Moon X es una tarjeta vinculada a tu Crédito Moon que te permite com…" at bounding box center [318, 172] width 434 height 20
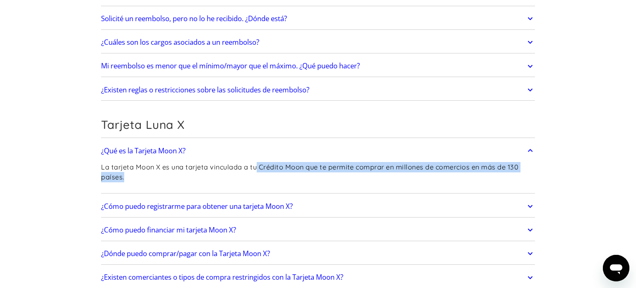
click at [395, 178] on p "La tarjeta Moon X es una tarjeta vinculada a tu Crédito Moon que te permite com…" at bounding box center [318, 172] width 434 height 20
drag, startPoint x: 357, startPoint y: 169, endPoint x: 455, endPoint y: 172, distance: 98.7
click at [455, 172] on p "La tarjeta Moon X es una tarjeta vinculada a tu Crédito Moon que te permite com…" at bounding box center [318, 172] width 434 height 20
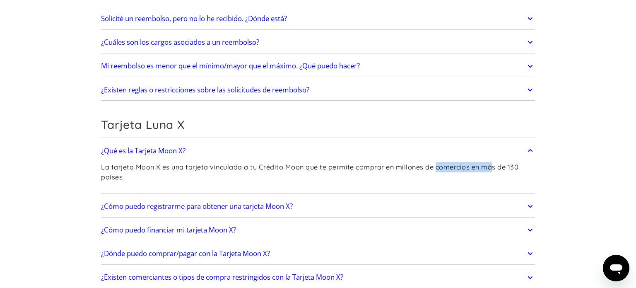
drag, startPoint x: 440, startPoint y: 166, endPoint x: 495, endPoint y: 165, distance: 54.7
click at [495, 165] on font "La tarjeta Moon X es una tarjeta vinculada a tu Crédito Moon que te permite com…" at bounding box center [310, 172] width 418 height 19
click at [174, 152] on font "¿Qué es la Tarjeta Moon X?" at bounding box center [143, 151] width 85 height 10
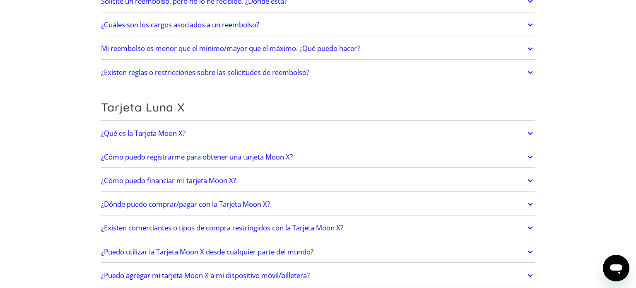
scroll to position [541, 0]
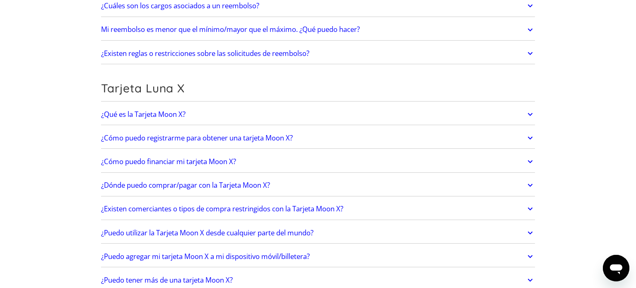
click at [155, 106] on link "¿Qué es la Tarjeta Moon X?" at bounding box center [318, 114] width 434 height 17
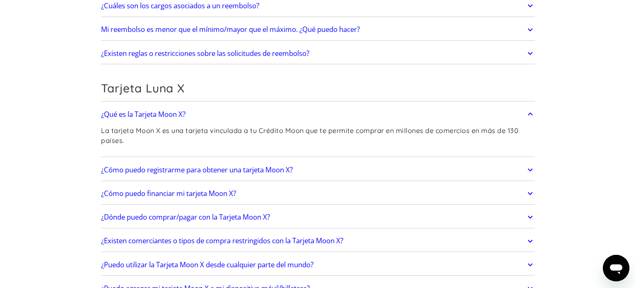
click at [156, 109] on font "¿Qué es la Tarjeta Moon X?" at bounding box center [143, 114] width 85 height 10
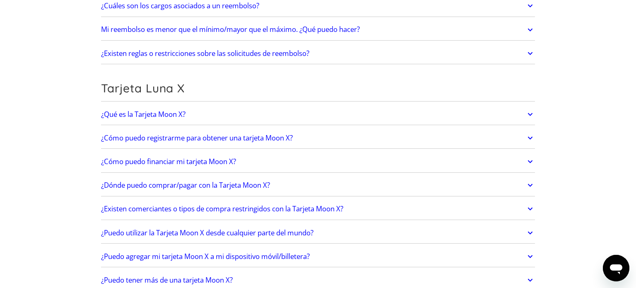
click at [232, 136] on font "¿Cómo puedo registrarme para obtener una tarjeta Moon X?" at bounding box center [197, 138] width 192 height 10
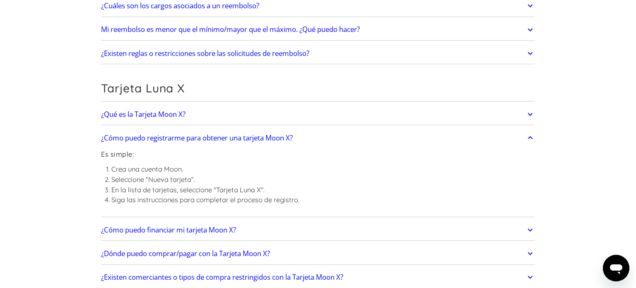
click at [232, 136] on font "¿Cómo puedo registrarme para obtener una tarjeta Moon X?" at bounding box center [197, 138] width 192 height 10
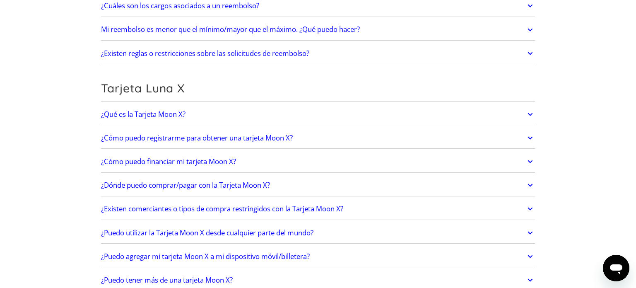
click at [191, 162] on font "¿Cómo puedo financiar mi tarjeta Moon X?" at bounding box center [168, 162] width 135 height 10
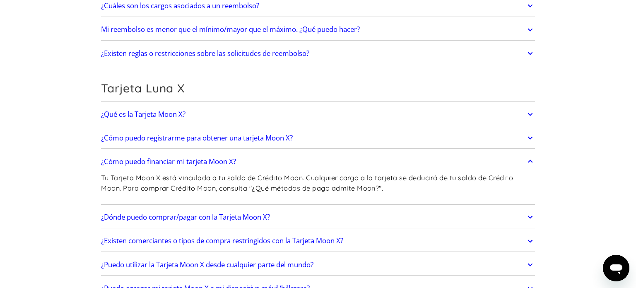
click at [191, 162] on font "¿Cómo puedo financiar mi tarjeta Moon X?" at bounding box center [168, 162] width 135 height 10
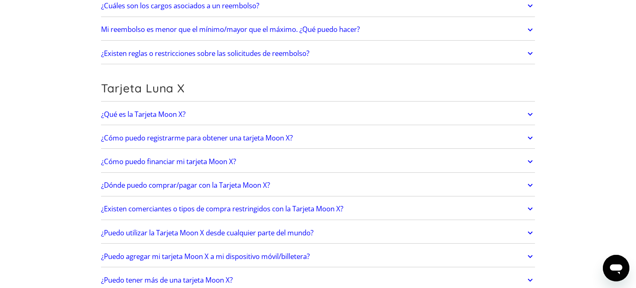
click at [206, 184] on font "¿Dónde puedo comprar/pagar con la Tarjeta Moon X?" at bounding box center [185, 185] width 169 height 10
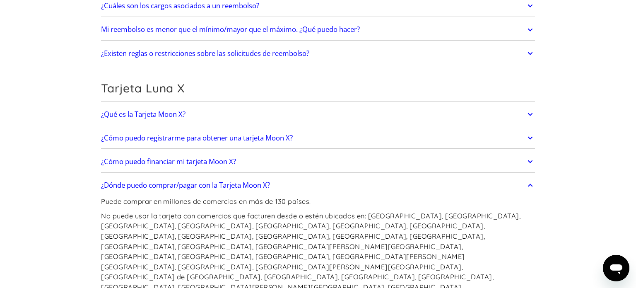
click at [206, 184] on font "¿Dónde puedo comprar/pagar con la Tarjeta Moon X?" at bounding box center [185, 185] width 169 height 10
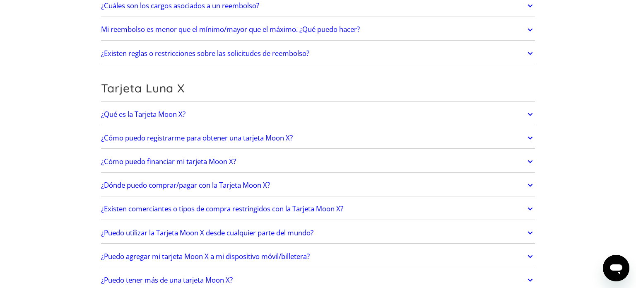
click at [213, 206] on font "¿Existen comerciantes o tipos de compra restringidos con la Tarjeta Moon X?" at bounding box center [222, 209] width 242 height 10
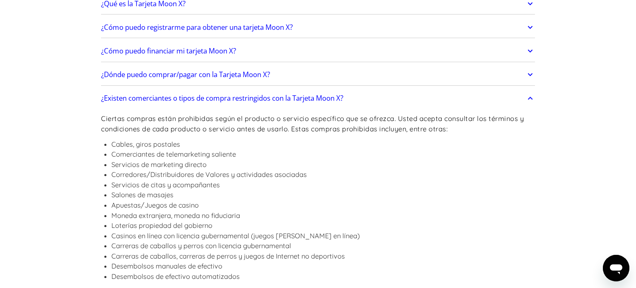
scroll to position [673, 0]
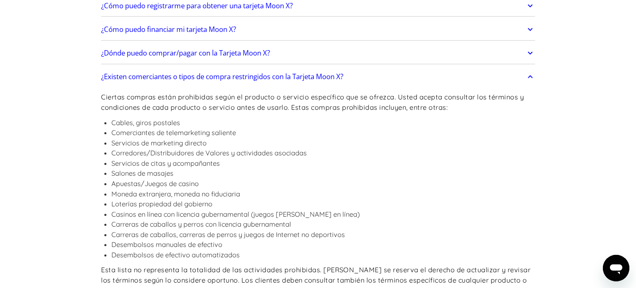
click at [298, 79] on link "¿Existen comerciantes o tipos de compra restringidos con la Tarjeta Moon X?" at bounding box center [318, 76] width 434 height 17
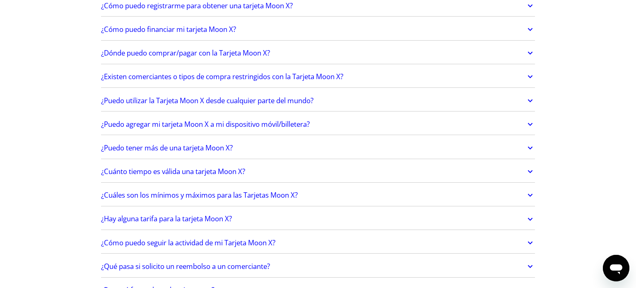
click at [257, 98] on font "¿Puedo utilizar la Tarjeta Moon X desde cualquier parte del mundo?" at bounding box center [207, 101] width 213 height 10
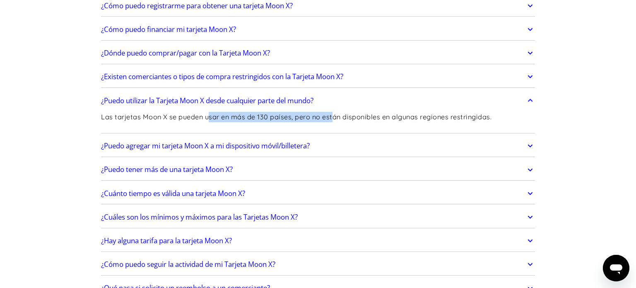
drag, startPoint x: 231, startPoint y: 113, endPoint x: 334, endPoint y: 113, distance: 103.2
click at [334, 113] on font "Las tarjetas Moon X se pueden usar en más de 130 países, pero no están disponib…" at bounding box center [296, 117] width 391 height 8
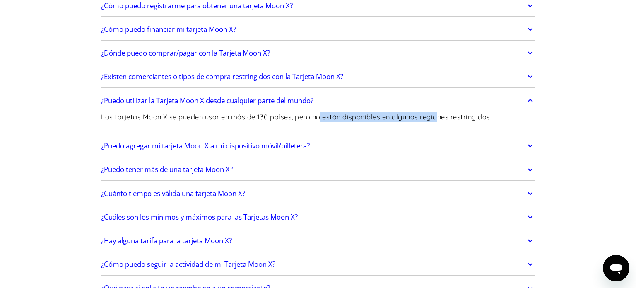
drag, startPoint x: 407, startPoint y: 111, endPoint x: 440, endPoint y: 111, distance: 32.7
click at [440, 113] on font "Las tarjetas Moon X se pueden usar en más de 130 países, pero no están disponib…" at bounding box center [296, 117] width 391 height 8
click at [288, 96] on font "¿Puedo utilizar la Tarjeta Moon X desde cualquier parte del mundo?" at bounding box center [207, 101] width 213 height 10
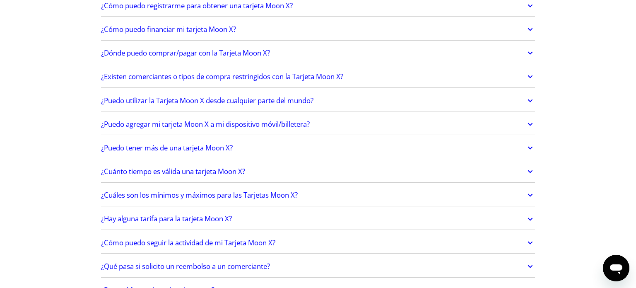
click at [268, 122] on font "¿Puedo agregar mi tarjeta Moon X a mi dispositivo móvil/billetera?" at bounding box center [205, 124] width 209 height 10
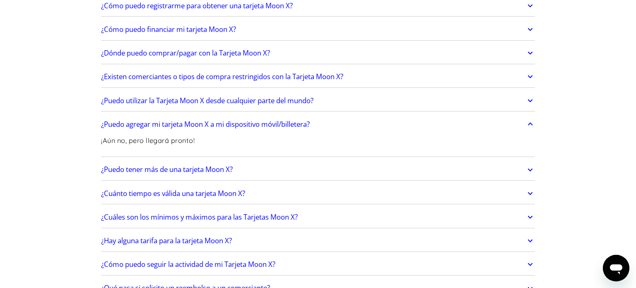
click at [268, 122] on font "¿Puedo agregar mi tarjeta Moon X a mi dispositivo móvil/billetera?" at bounding box center [205, 124] width 209 height 10
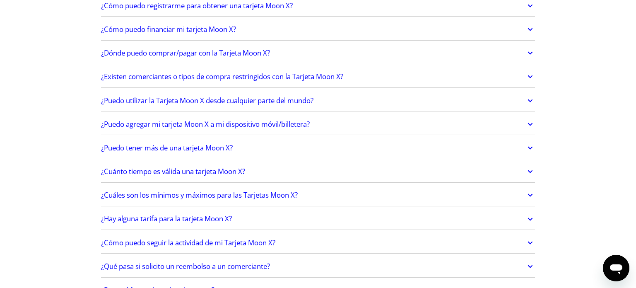
click at [193, 145] on font "¿Puedo tener más de una tarjeta Moon X?" at bounding box center [167, 148] width 132 height 10
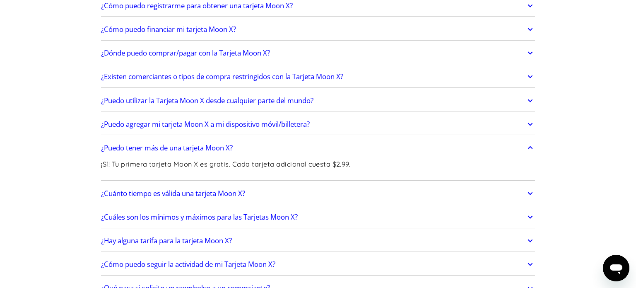
click at [193, 145] on font "¿Puedo tener más de una tarjeta Moon X?" at bounding box center [167, 148] width 132 height 10
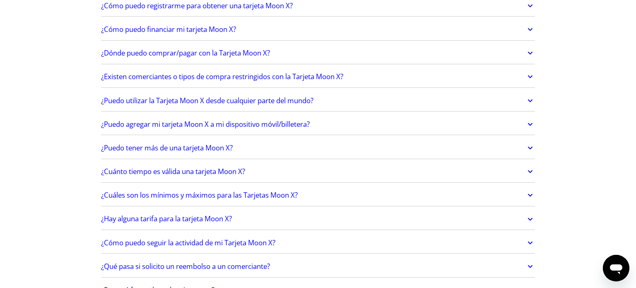
click at [200, 169] on font "¿Cuánto tiempo es válida una tarjeta Moon X?" at bounding box center [173, 172] width 144 height 10
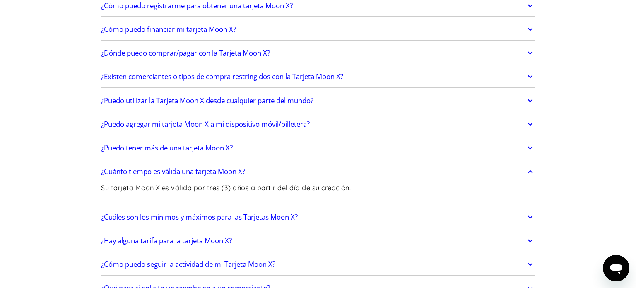
click at [200, 168] on font "¿Cuánto tiempo es válida una tarjeta Moon X?" at bounding box center [173, 172] width 144 height 10
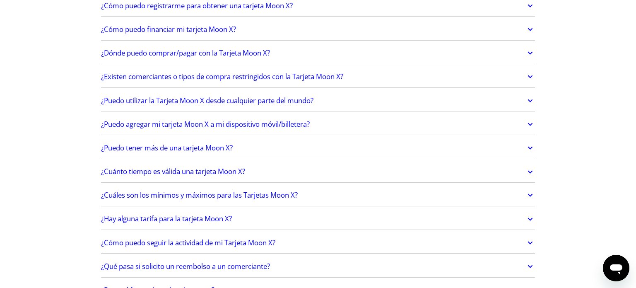
click at [239, 190] on font "¿Cuáles son los mínimos y máximos para las Tarjetas Moon X?" at bounding box center [199, 195] width 197 height 10
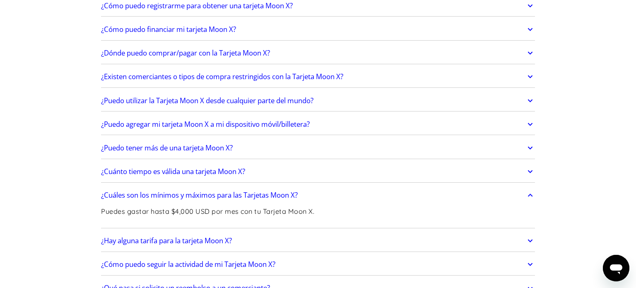
click at [239, 190] on font "¿Cuáles son los mínimos y máximos para las Tarjetas Moon X?" at bounding box center [199, 195] width 197 height 10
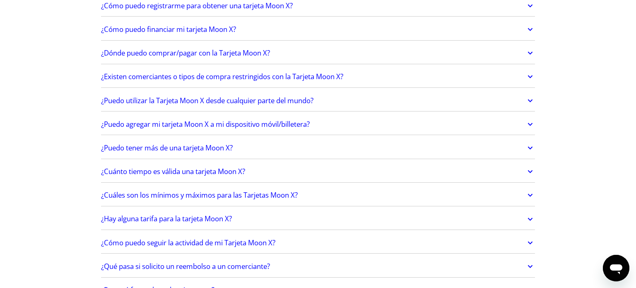
click at [226, 218] on font "¿Hay alguna tarifa para la tarjeta Moon X?" at bounding box center [166, 219] width 131 height 10
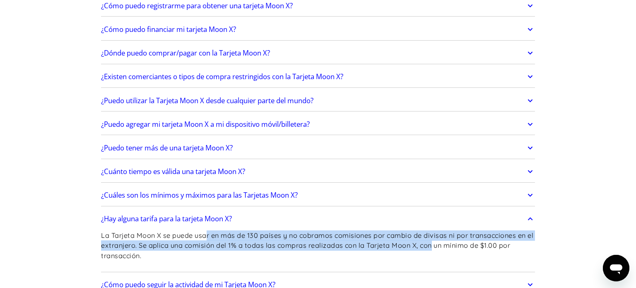
drag, startPoint x: 208, startPoint y: 231, endPoint x: 462, endPoint y: 242, distance: 254.2
click at [445, 242] on font "La Tarjeta Moon X se puede usar en más de 130 países y no cobramos comisiones p…" at bounding box center [317, 245] width 433 height 29
click at [198, 214] on font "¿Hay alguna tarifa para la tarjeta Moon X?" at bounding box center [166, 219] width 131 height 10
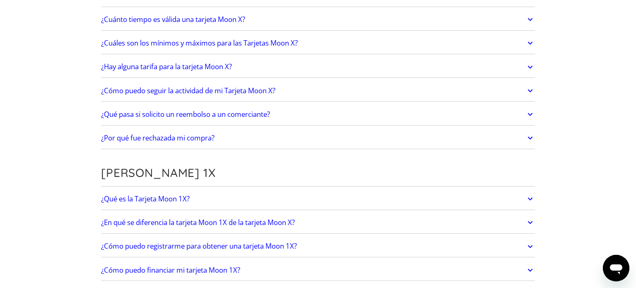
scroll to position [827, 0]
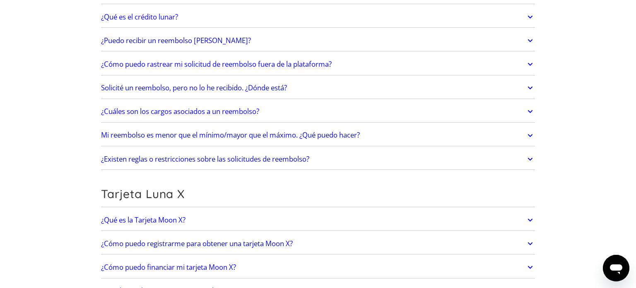
scroll to position [0, 0]
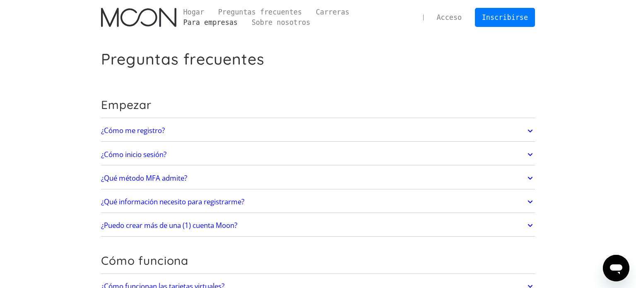
click at [189, 18] on link "Para empresas" at bounding box center [210, 22] width 68 height 10
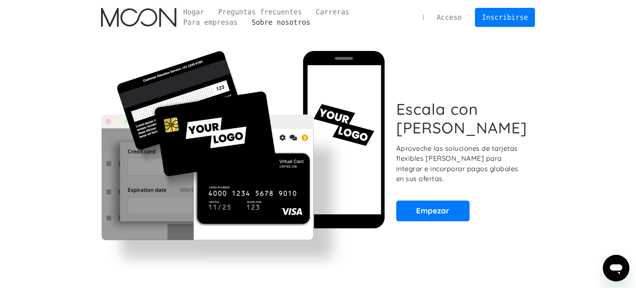
click at [289, 17] on link "Sobre nosotros" at bounding box center [281, 22] width 73 height 10
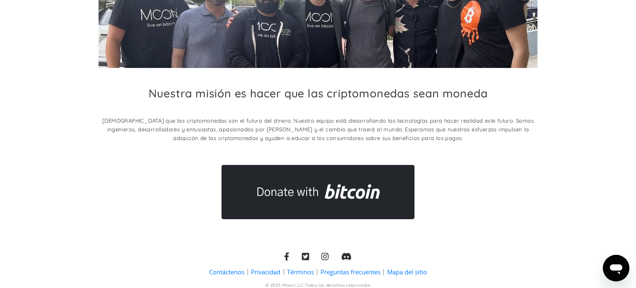
scroll to position [144, 0]
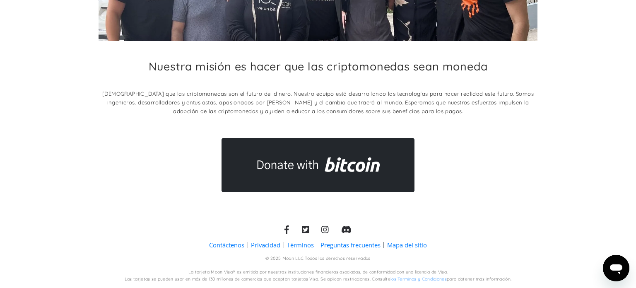
click at [374, 244] on font "Preguntas frecuentes" at bounding box center [351, 245] width 60 height 8
